Goal: Task Accomplishment & Management: Manage account settings

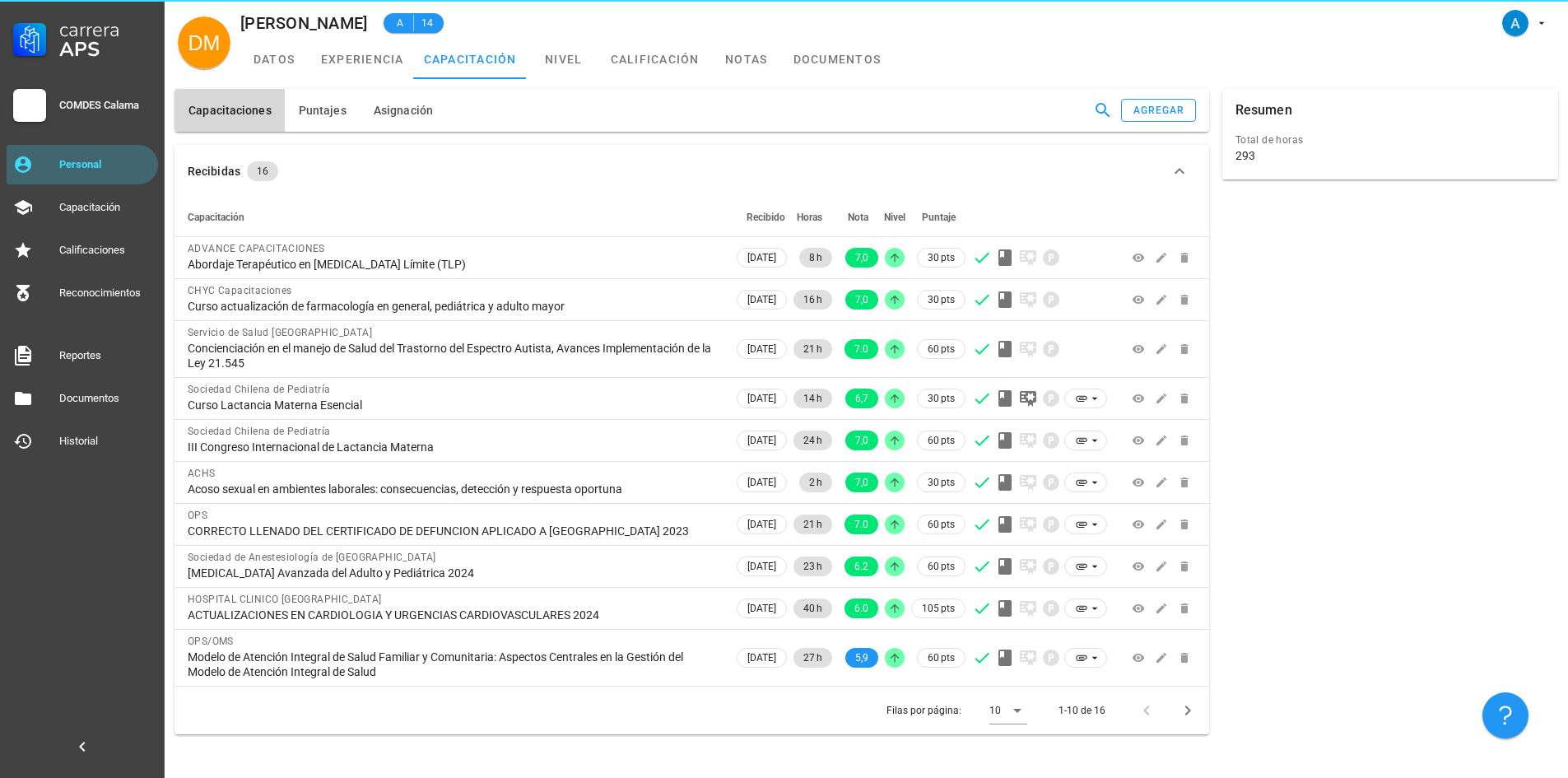
click at [112, 106] on div "COMDES Calama" at bounding box center [105, 105] width 92 height 13
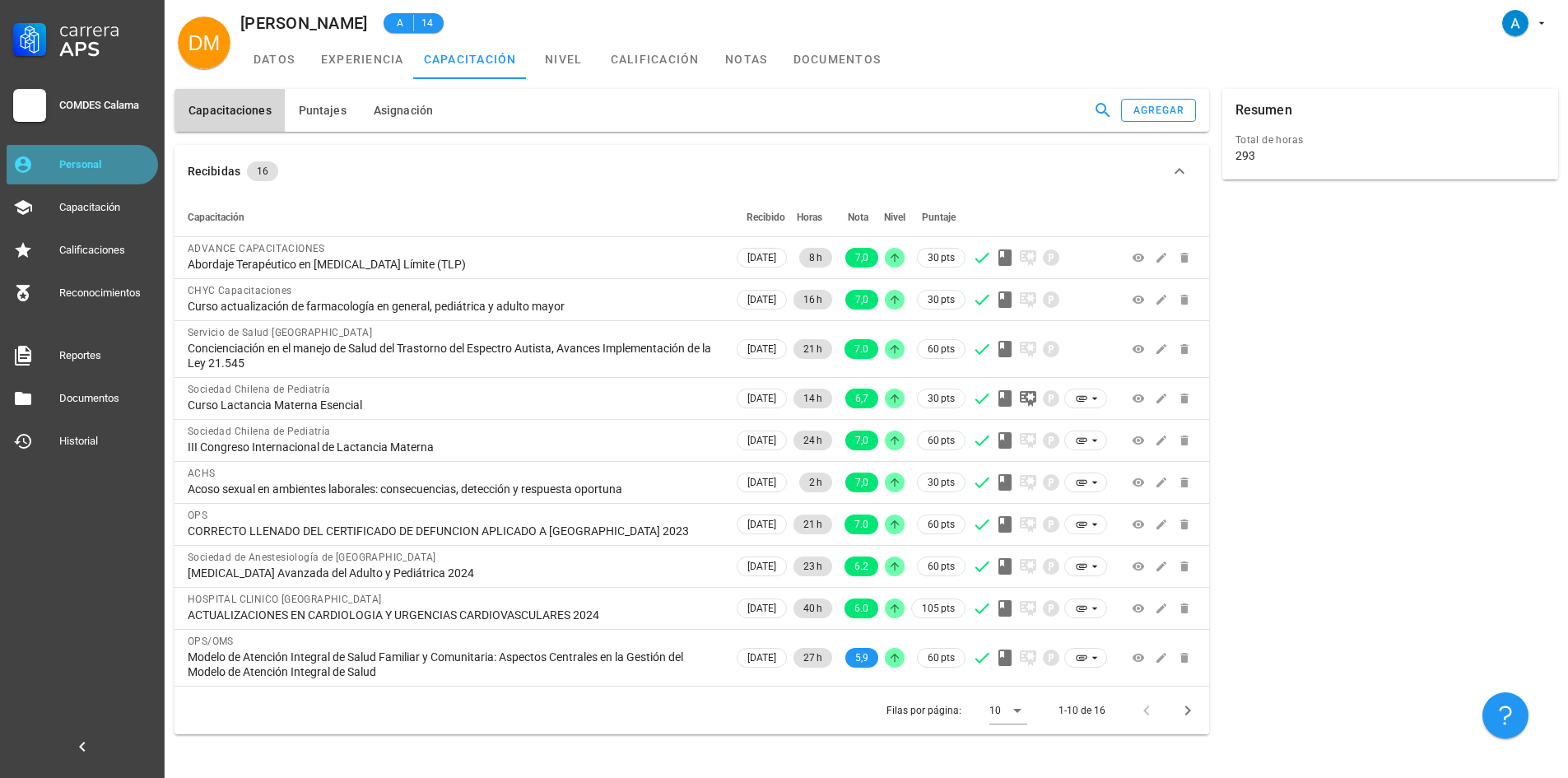
click at [107, 164] on div "Personal" at bounding box center [105, 164] width 92 height 13
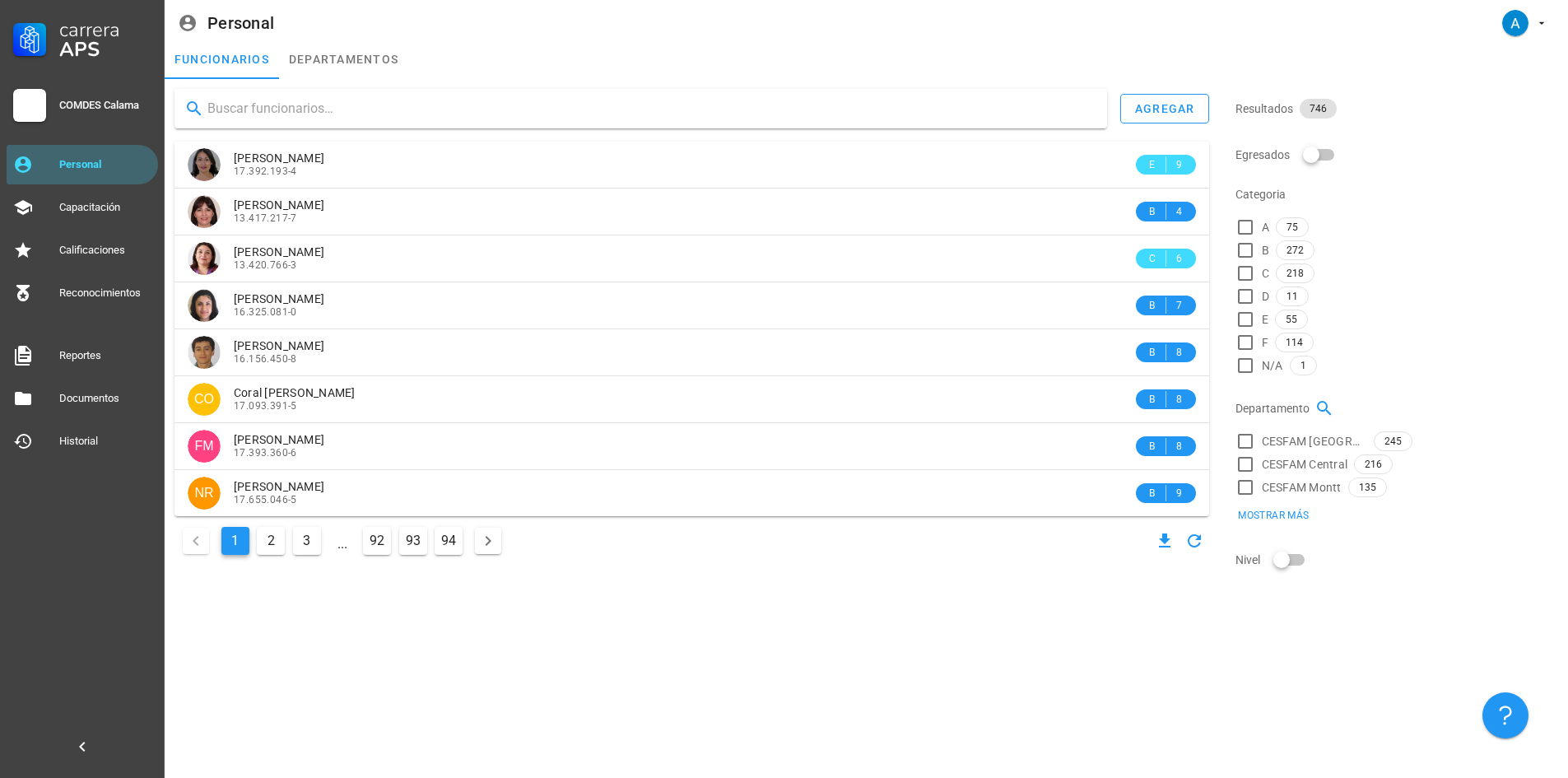
click at [314, 116] on input "text" at bounding box center [650, 108] width 886 height 26
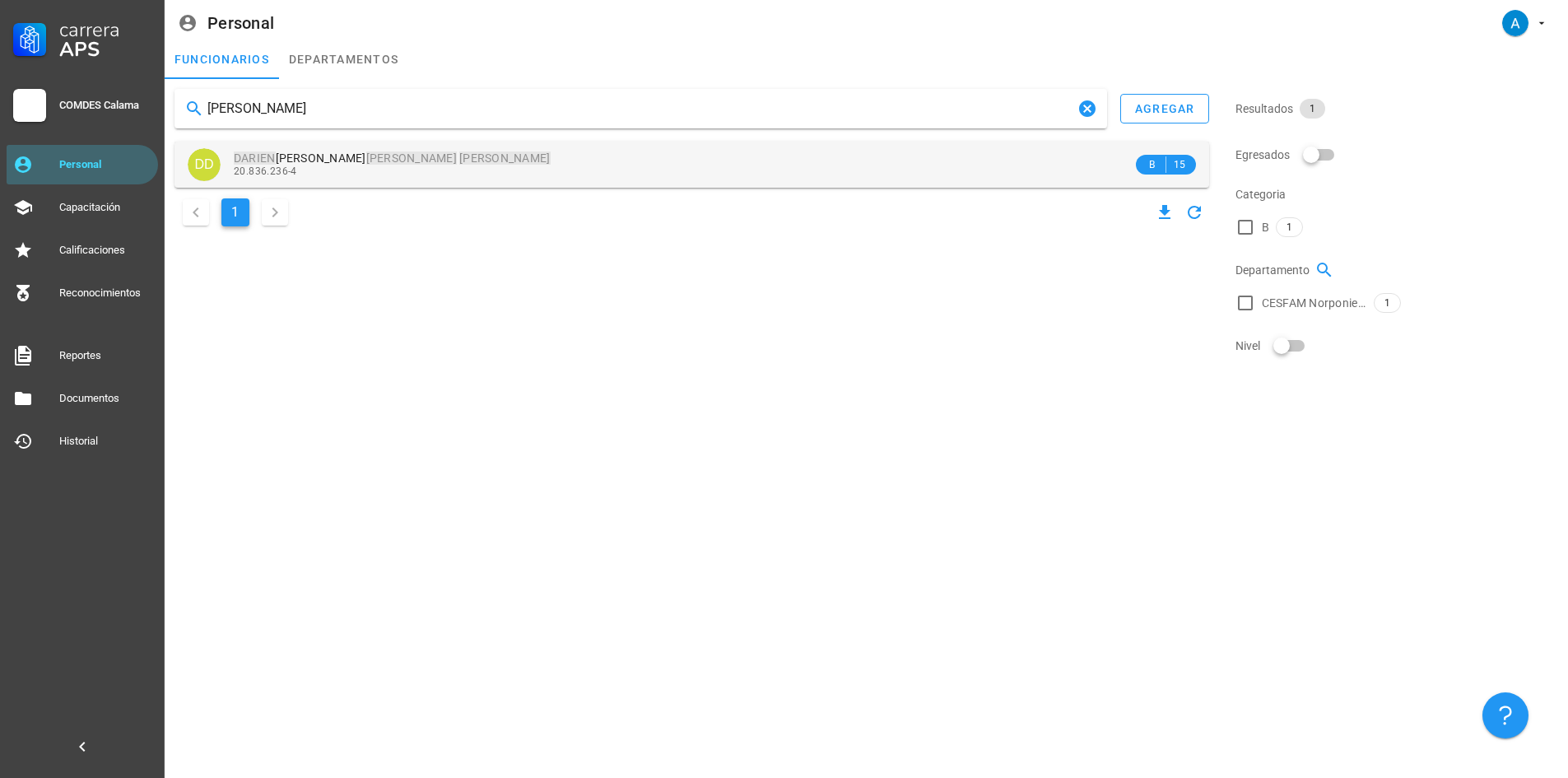
type input "[PERSON_NAME]"
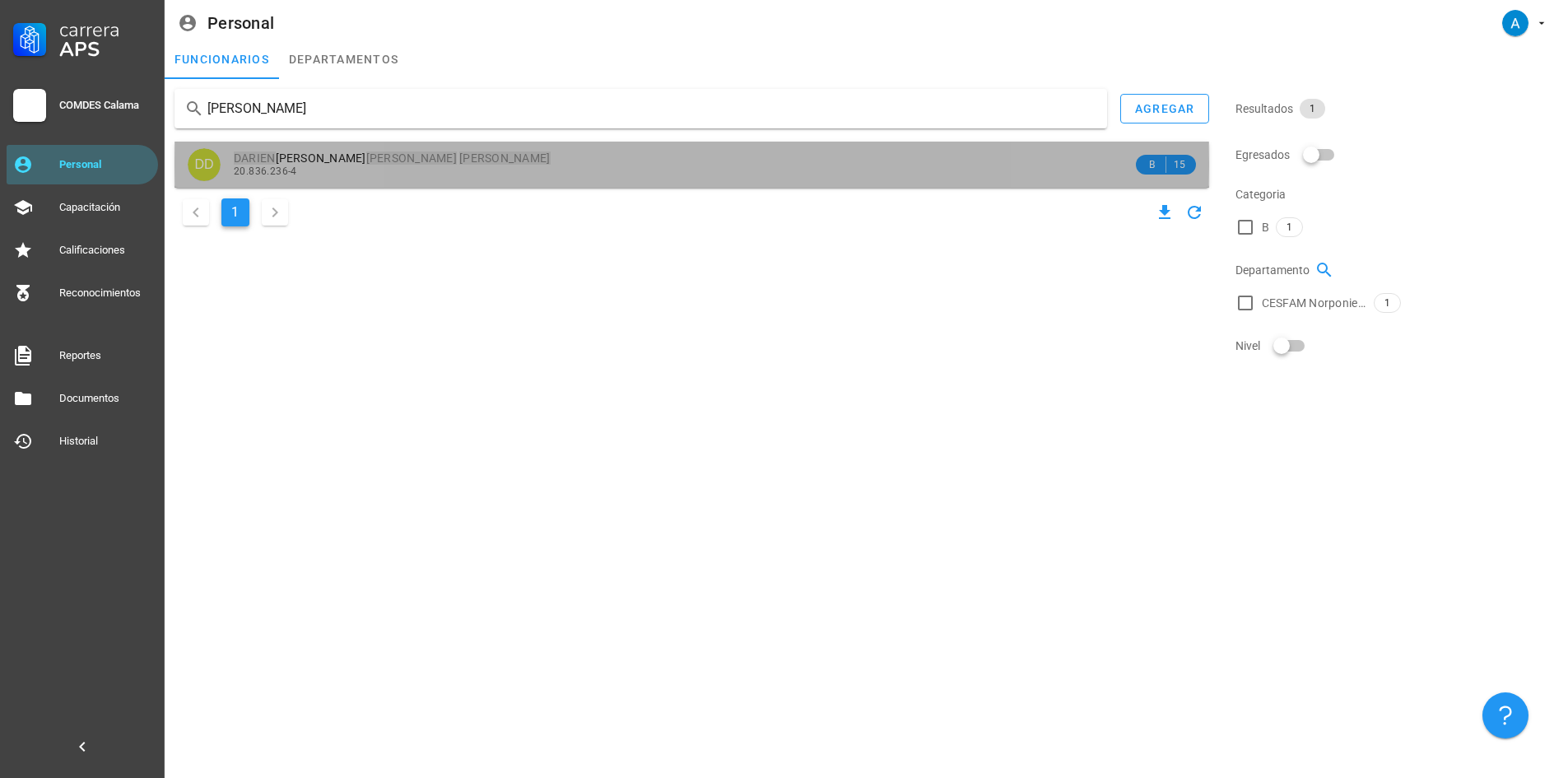
click at [365, 162] on span "[PERSON_NAME]" at bounding box center [392, 158] width 317 height 13
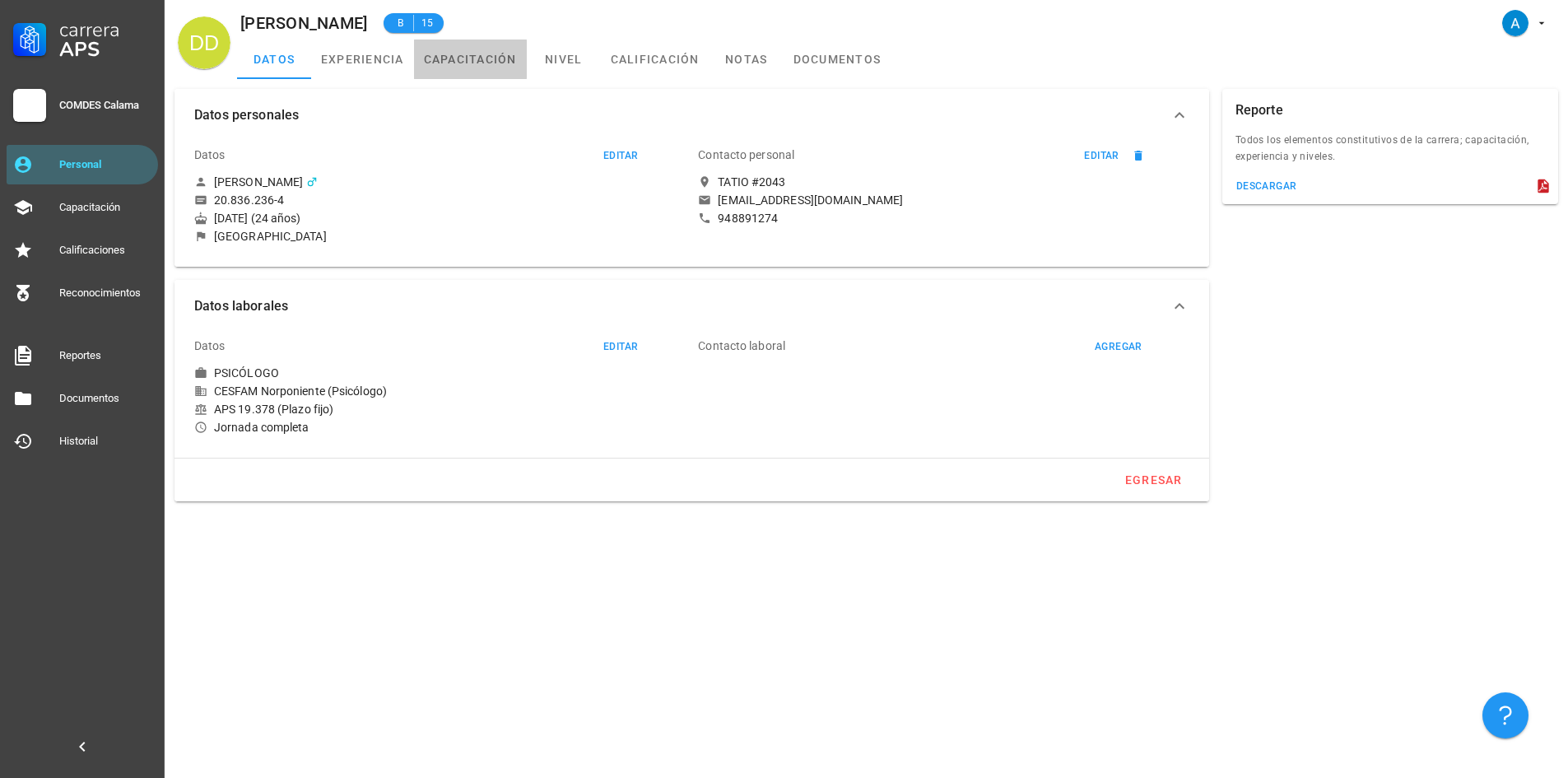
click at [487, 51] on link "capacitación" at bounding box center [470, 59] width 113 height 40
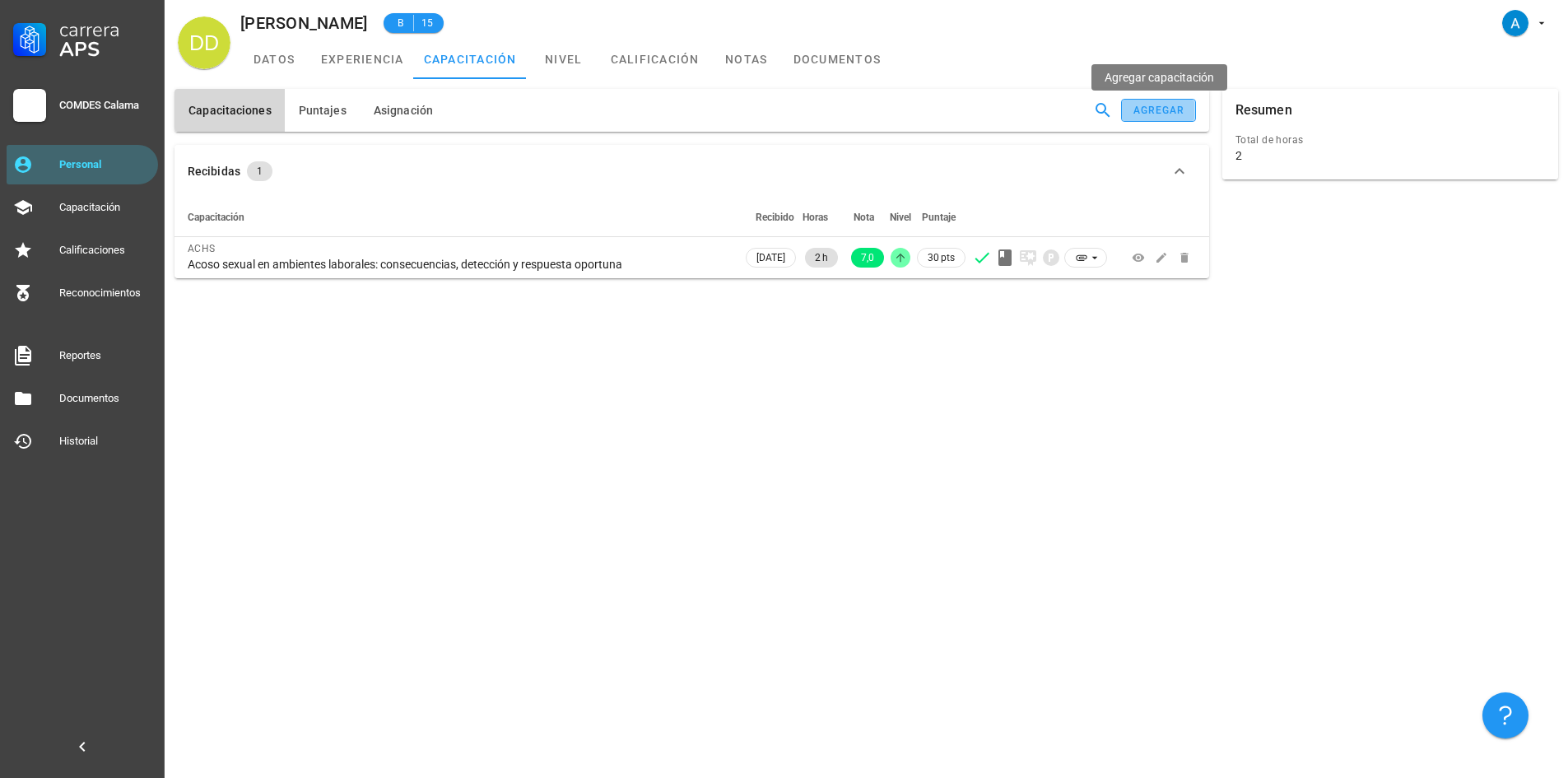
click at [1144, 115] on div "agregar" at bounding box center [1159, 110] width 53 height 11
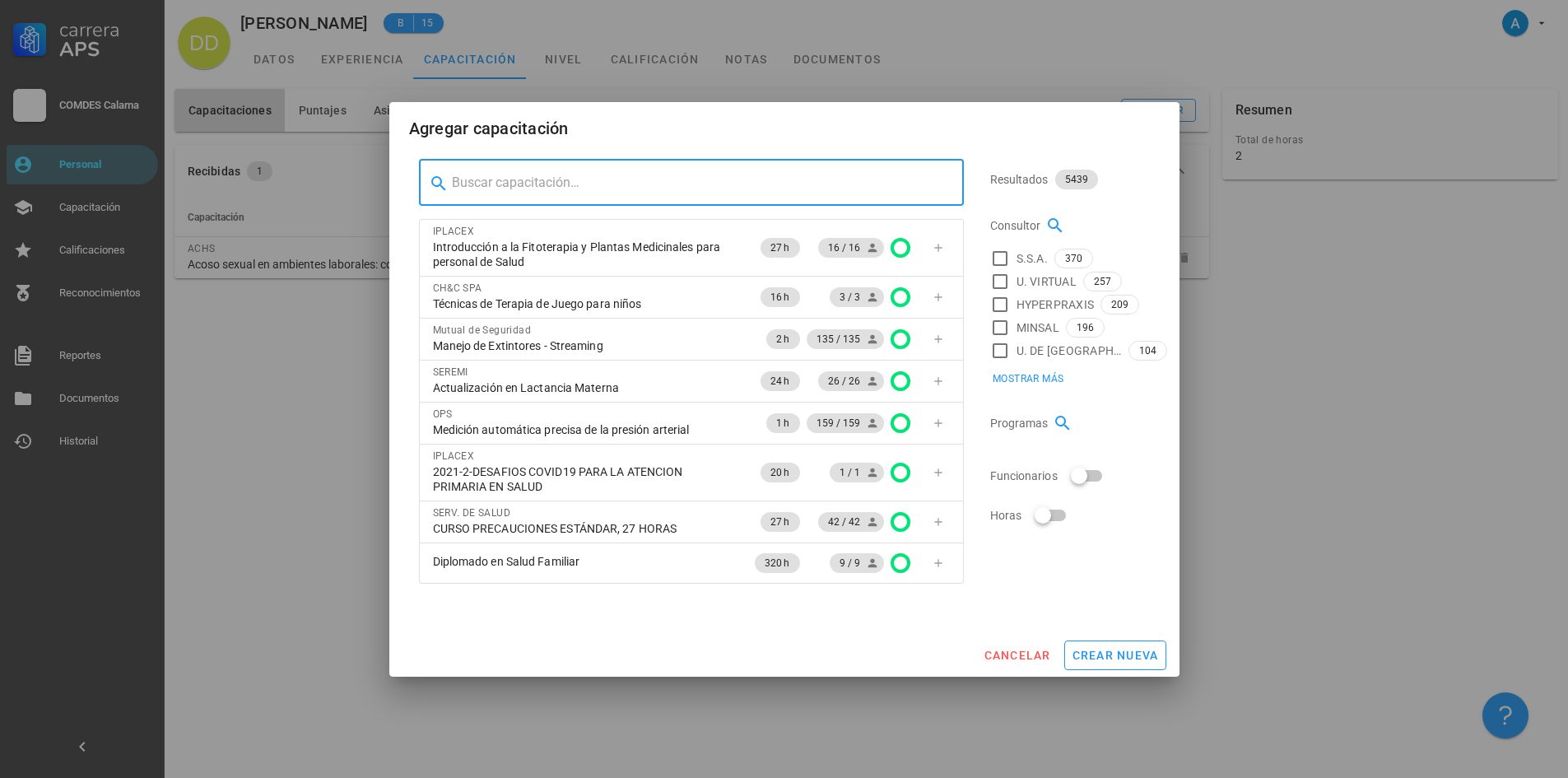
click at [617, 178] on input "text" at bounding box center [701, 182] width 499 height 26
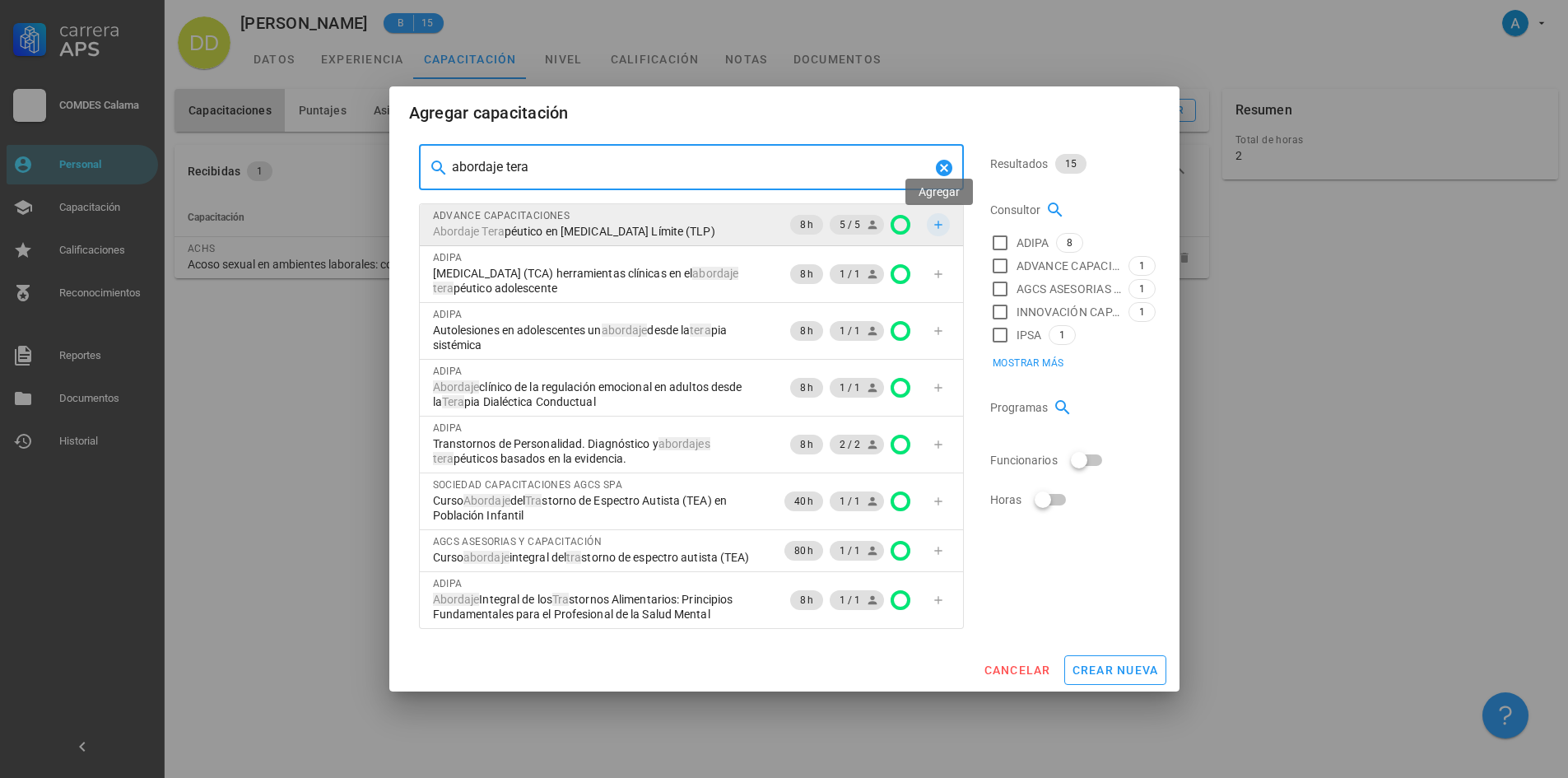
type input "abordaje tera"
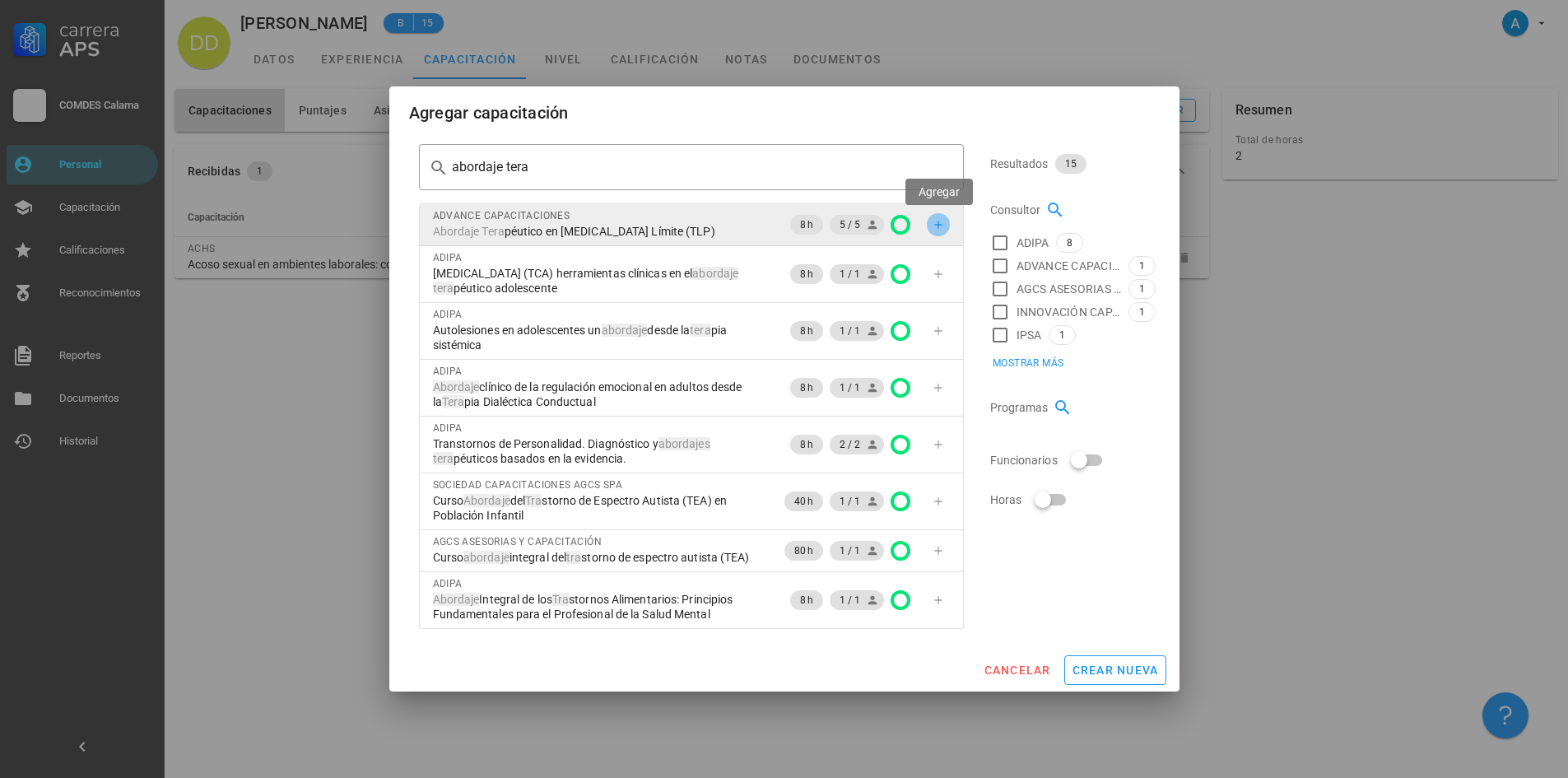
click at [940, 223] on icon "button" at bounding box center [938, 225] width 13 height 13
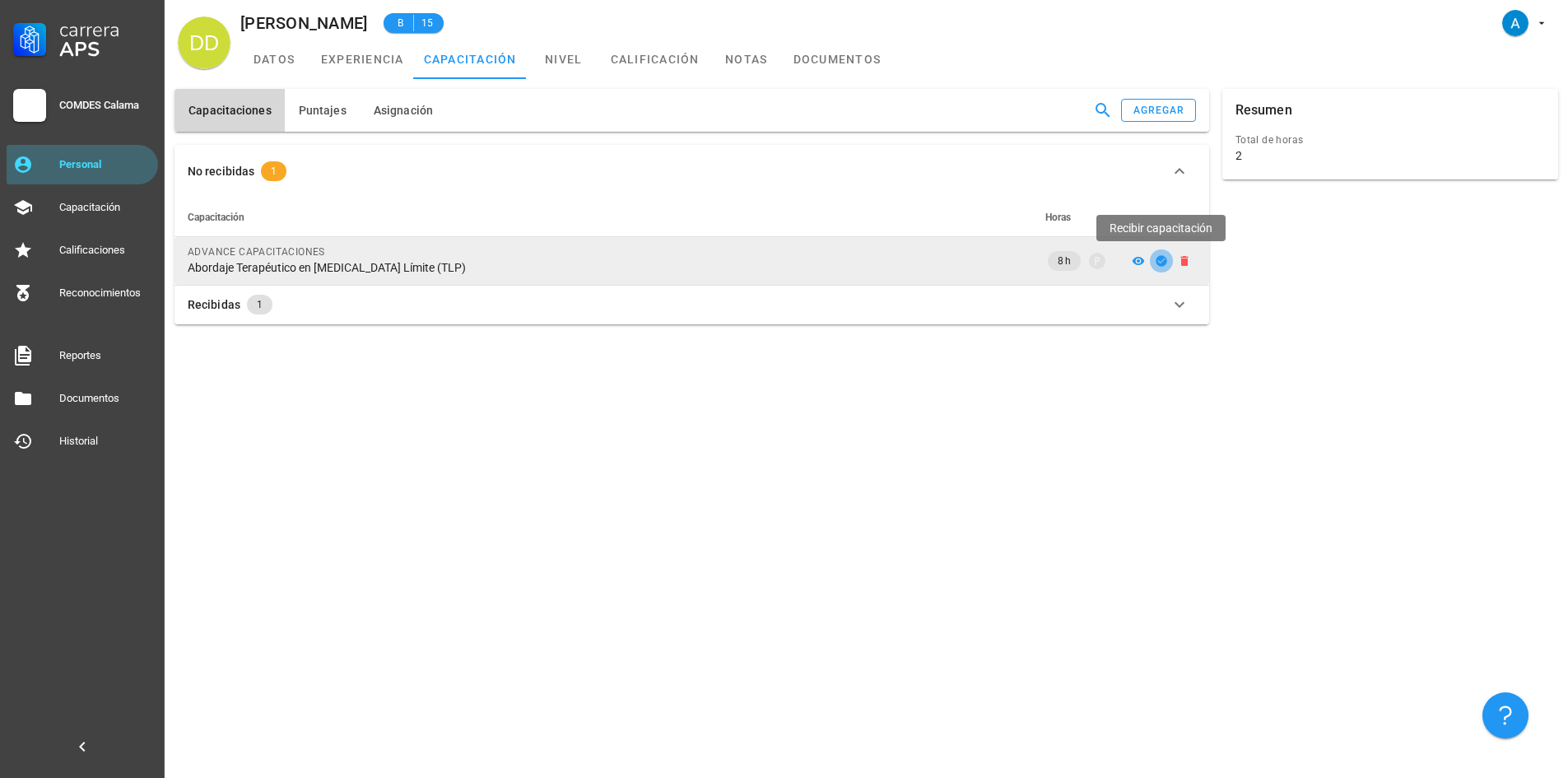
click at [1166, 263] on span "button" at bounding box center [1161, 261] width 23 height 13
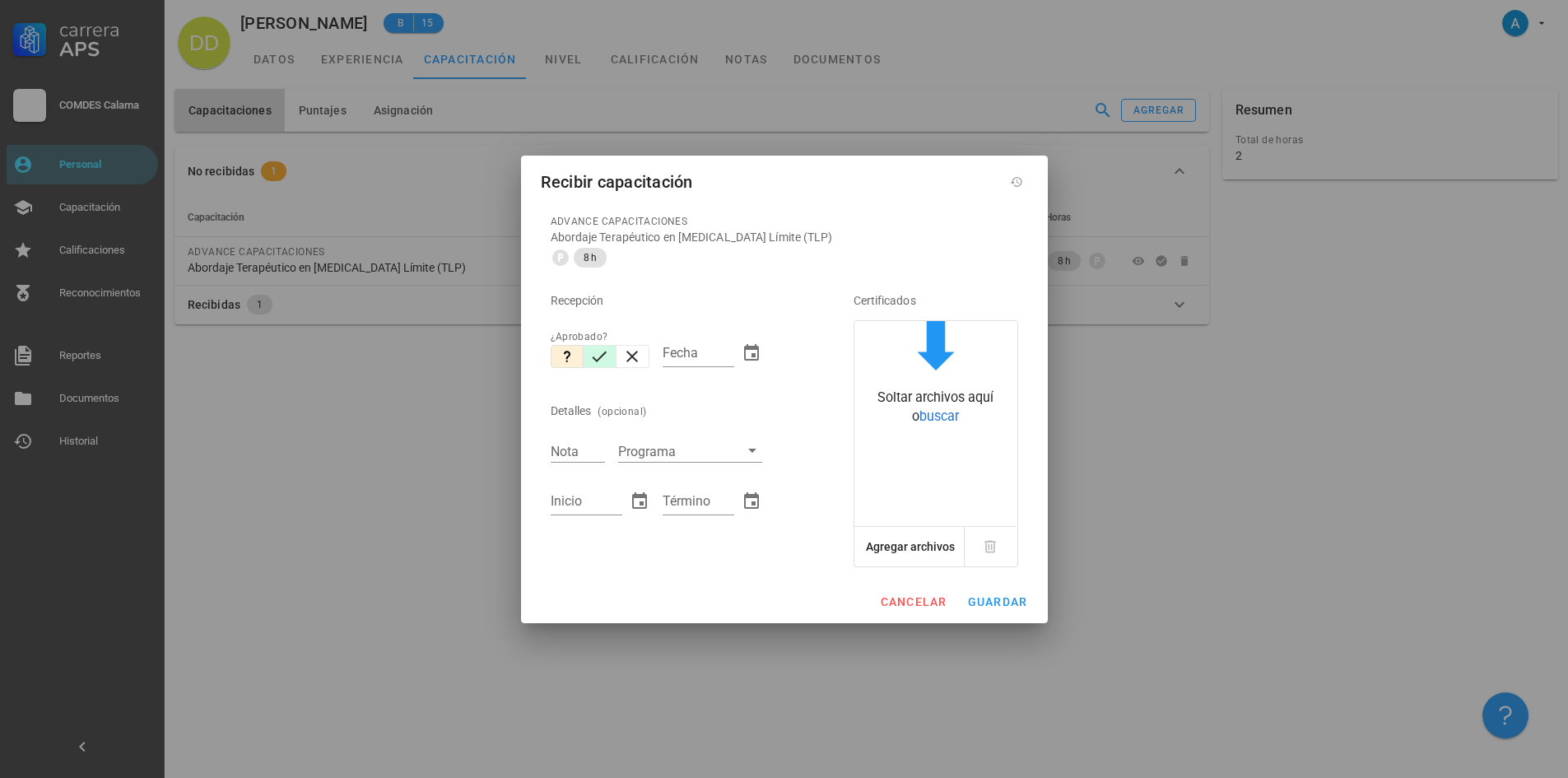
click at [600, 353] on icon "button" at bounding box center [599, 356] width 19 height 19
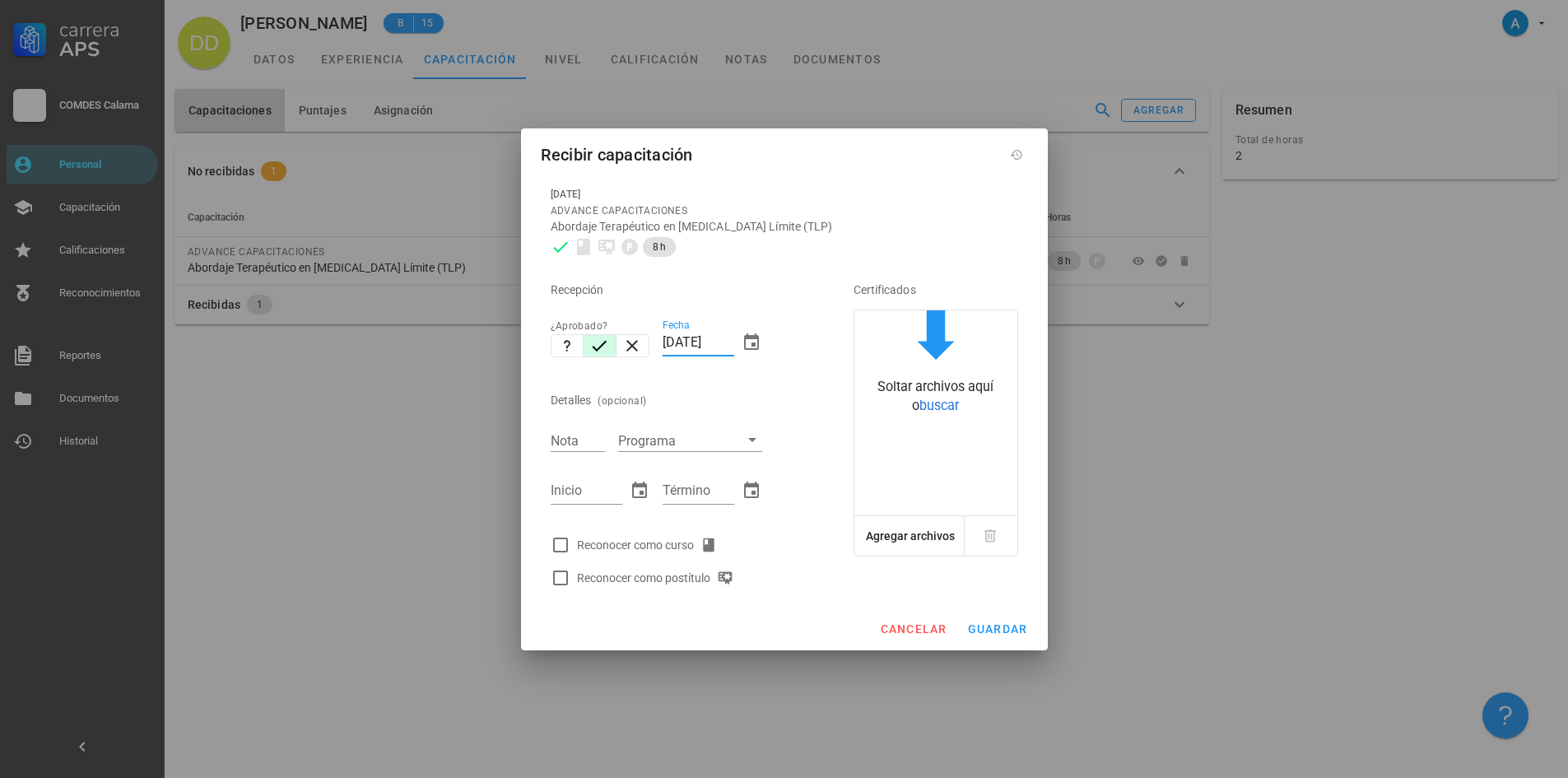
drag, startPoint x: 675, startPoint y: 335, endPoint x: 662, endPoint y: 338, distance: 13.3
click at [662, 338] on div "Fecha [DATE]" at bounding box center [713, 345] width 113 height 70
type input "[DATE]"
click at [615, 444] on div "Programa" at bounding box center [690, 439] width 157 height 38
click at [583, 445] on input "Nota" at bounding box center [578, 441] width 55 height 21
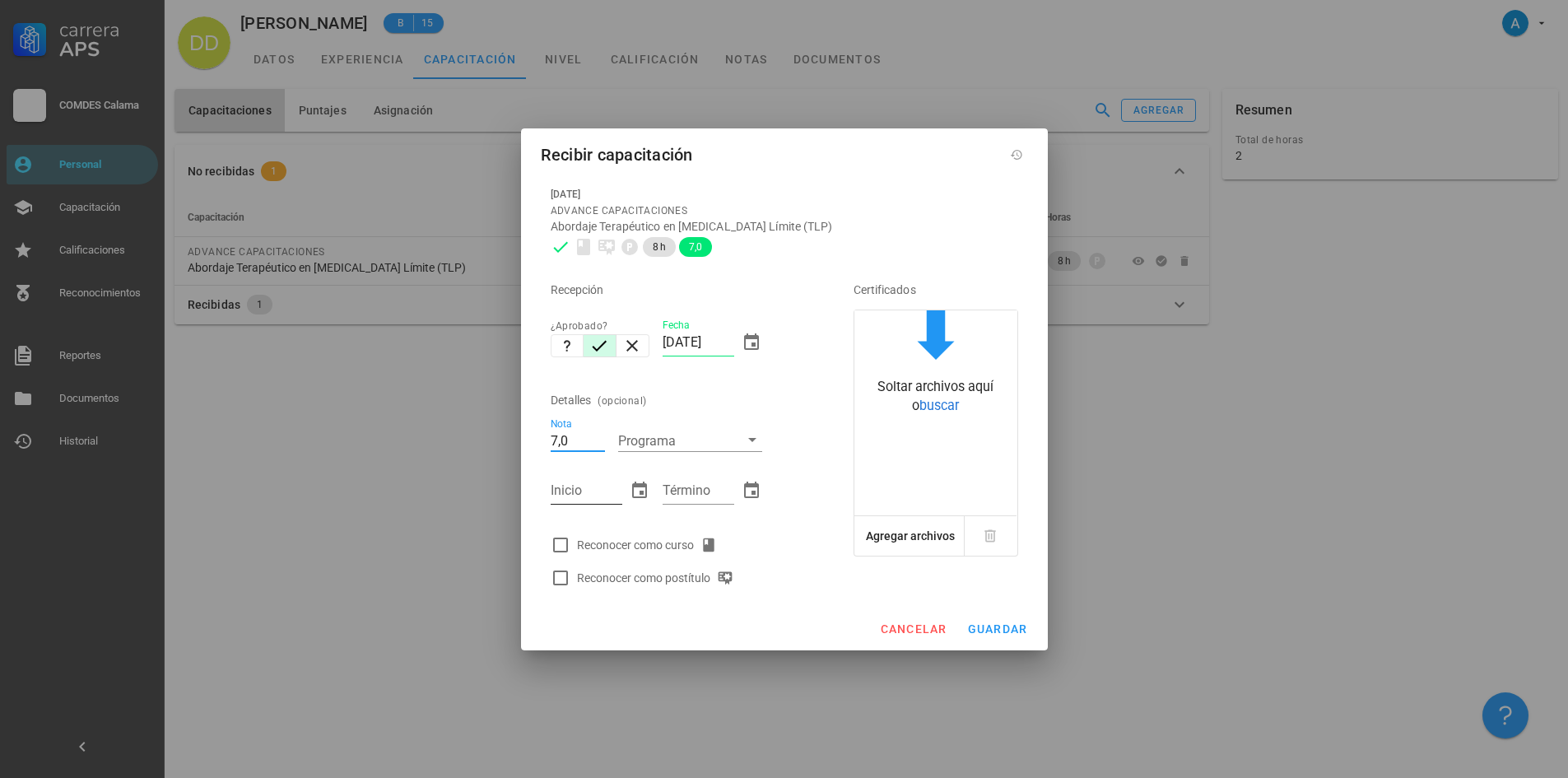
type input "7,0"
click at [581, 480] on input "Inicio" at bounding box center [586, 491] width 71 height 26
type input "[DATE]"
click at [681, 494] on input "Término" at bounding box center [698, 491] width 71 height 26
type input "[DATE]"
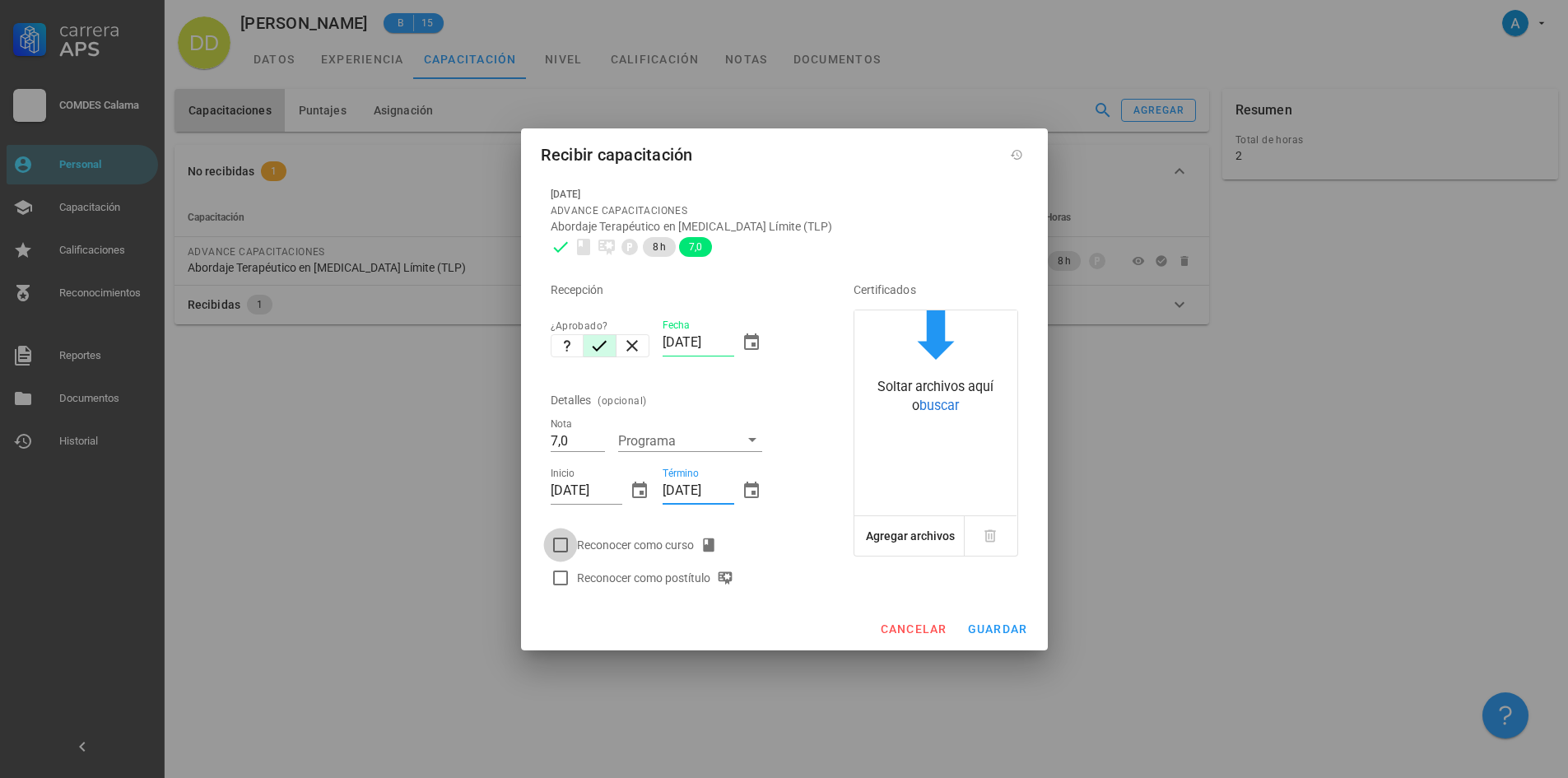
click at [567, 545] on div at bounding box center [560, 545] width 28 height 28
checkbox input "true"
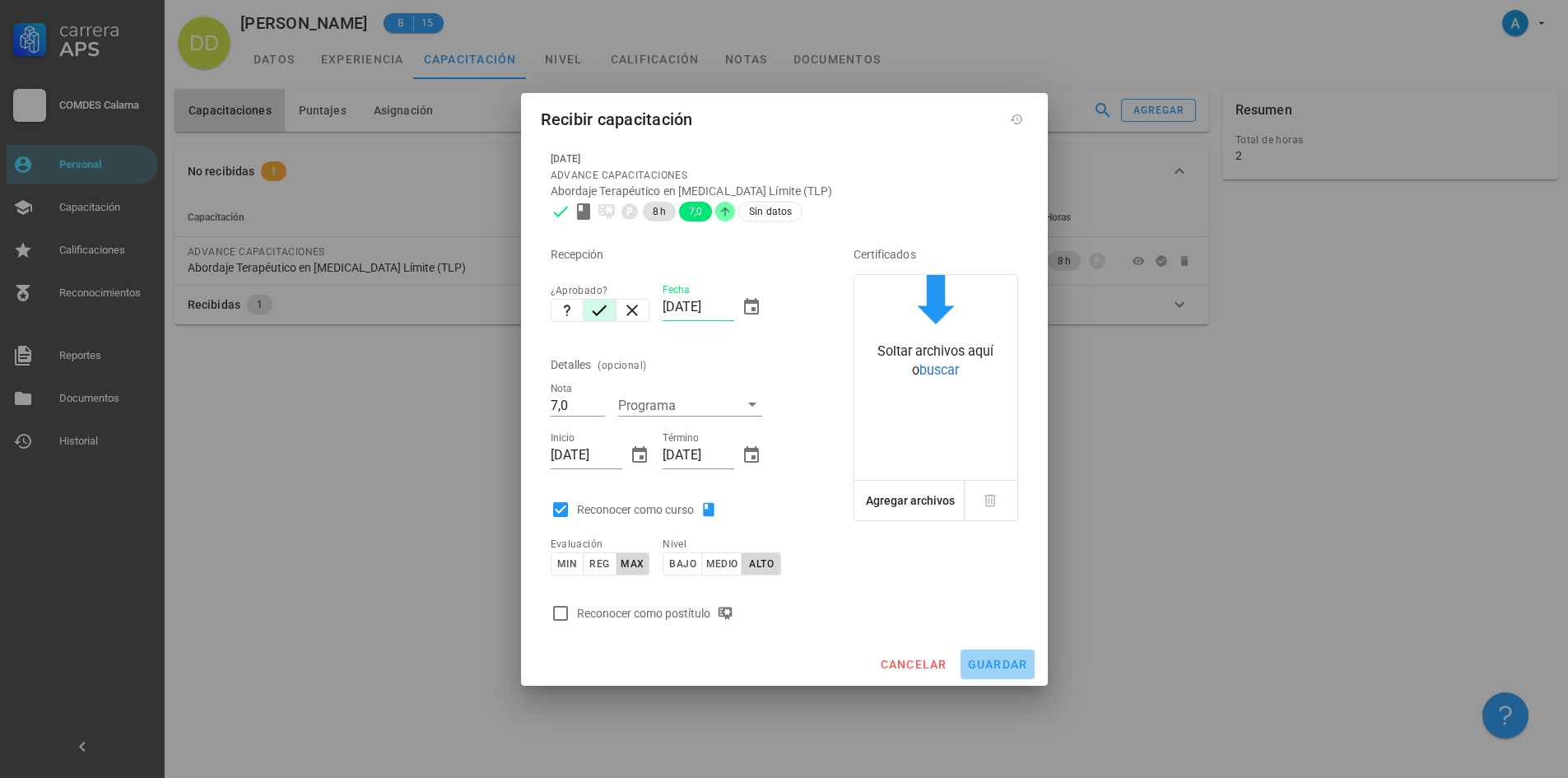
click at [992, 663] on span "guardar" at bounding box center [997, 664] width 61 height 13
